Goal: Find contact information: Find contact information

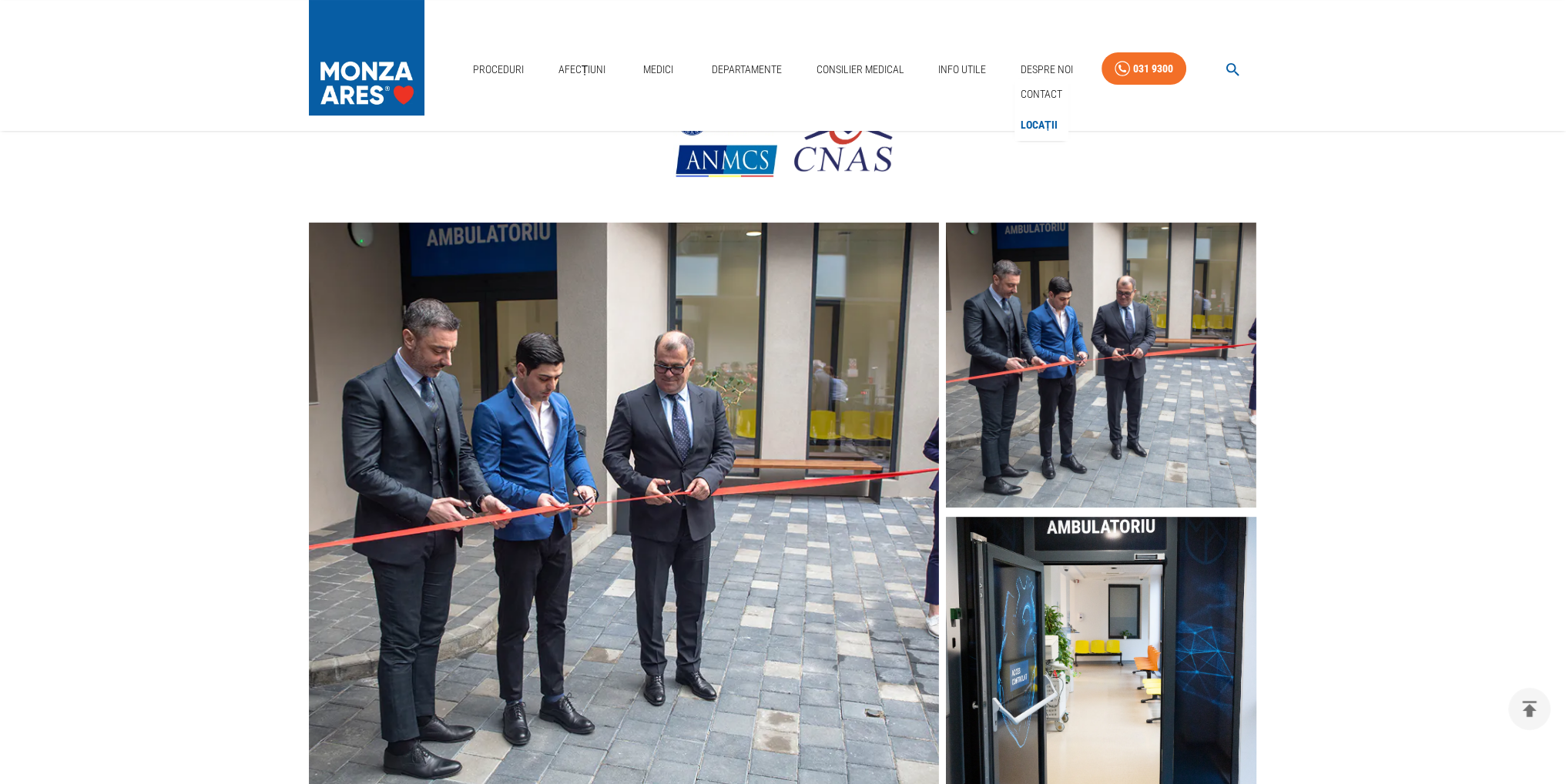
click at [1040, 123] on link "Locații" at bounding box center [1039, 125] width 43 height 26
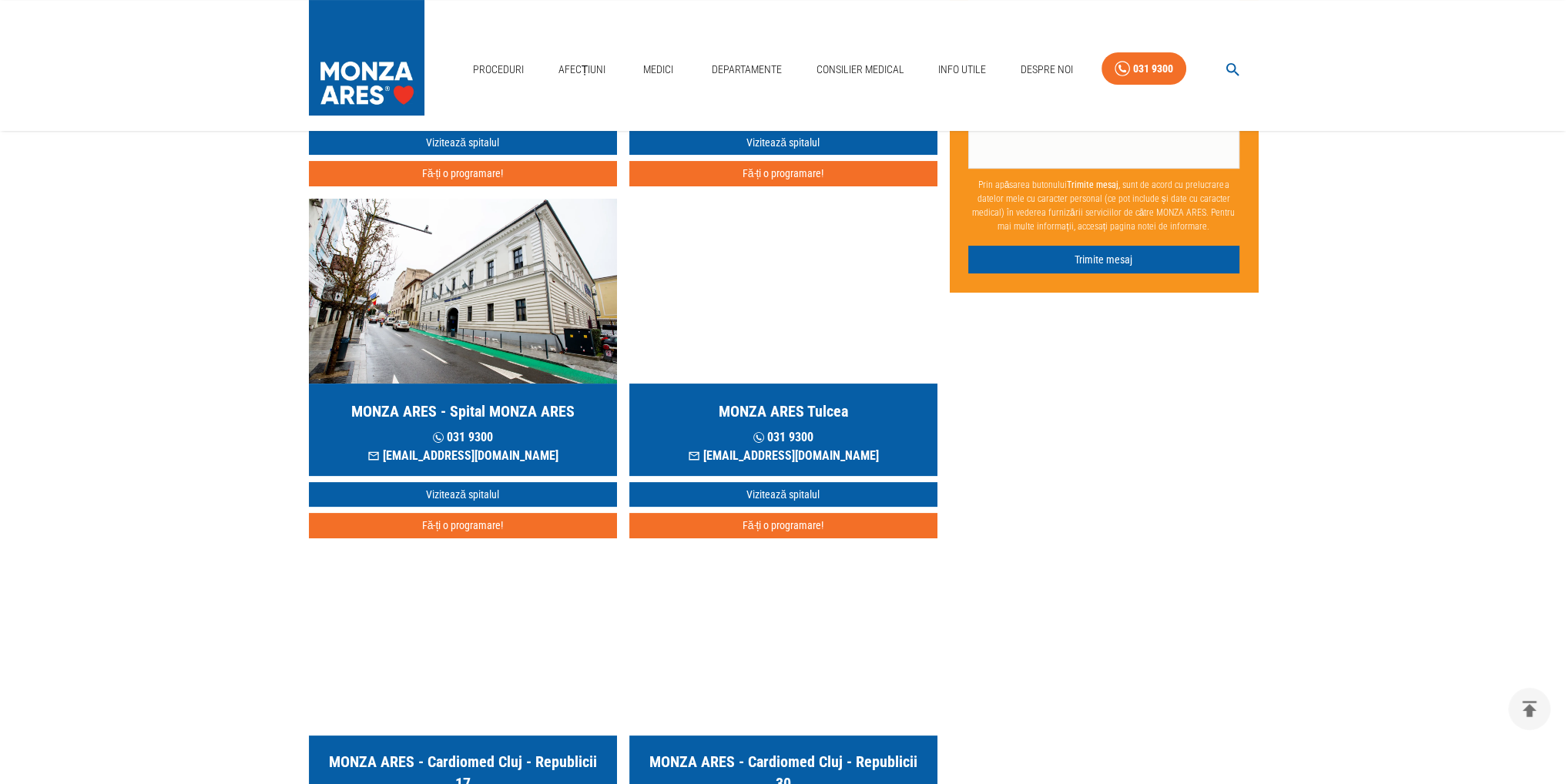
scroll to position [385, 0]
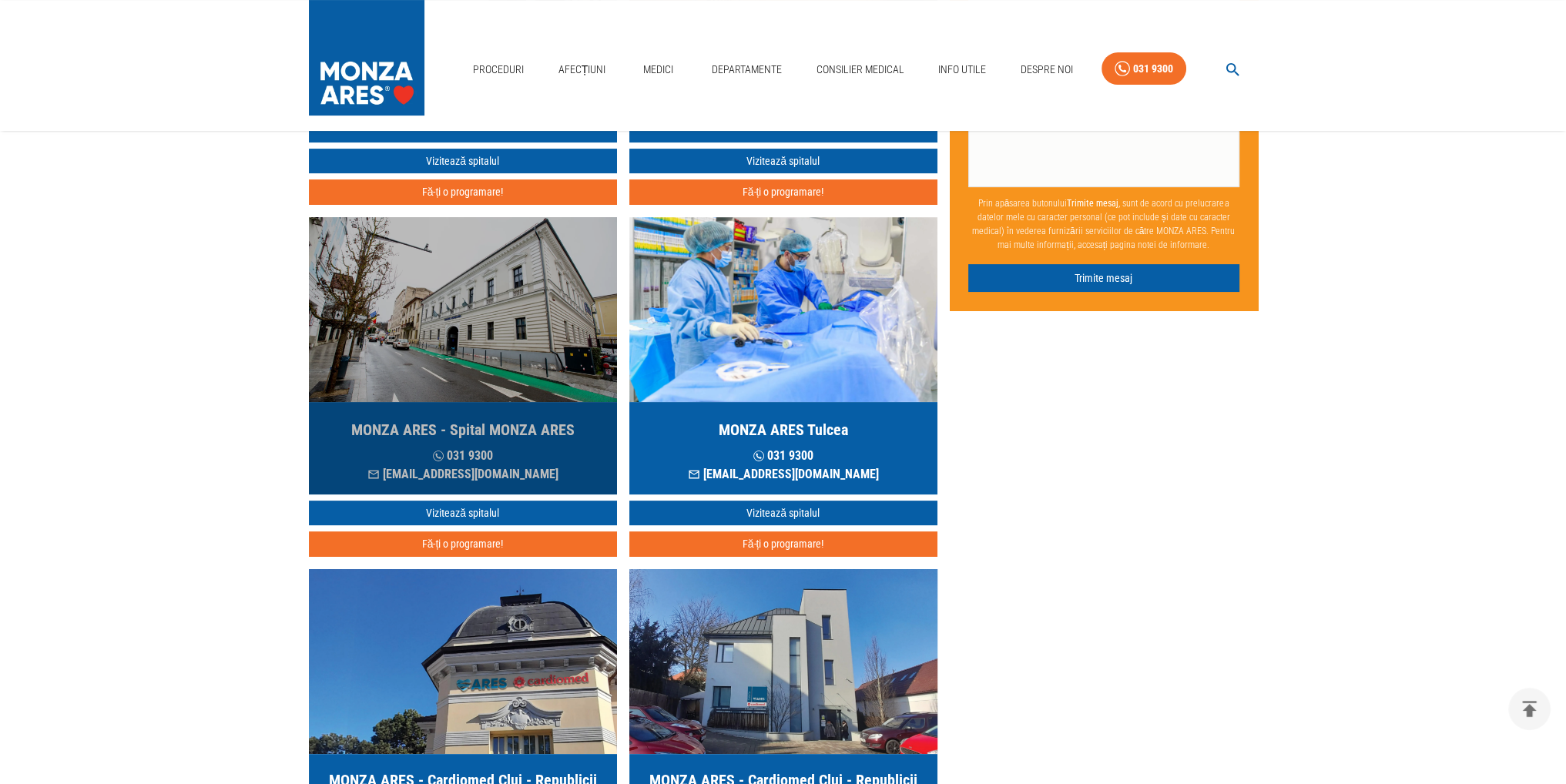
click at [482, 367] on img "button" at bounding box center [463, 309] width 308 height 184
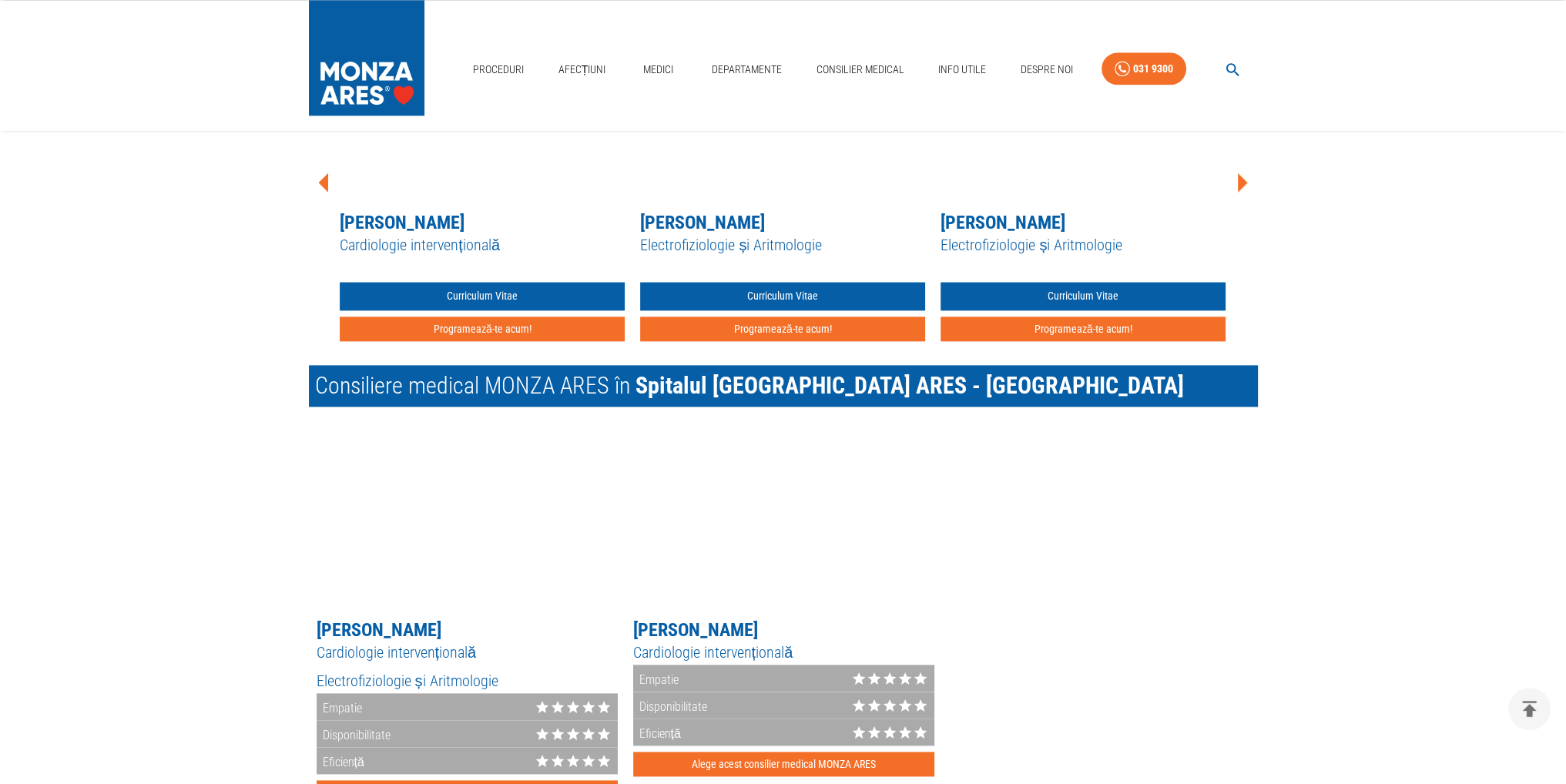
scroll to position [2695, 0]
